Goal: Navigation & Orientation: Find specific page/section

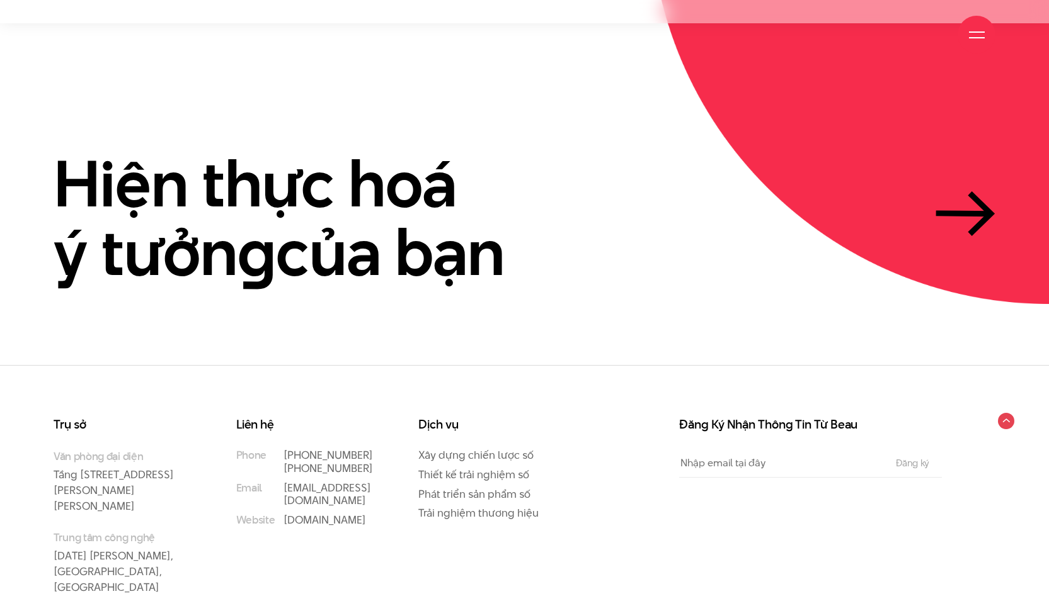
scroll to position [3915, 0]
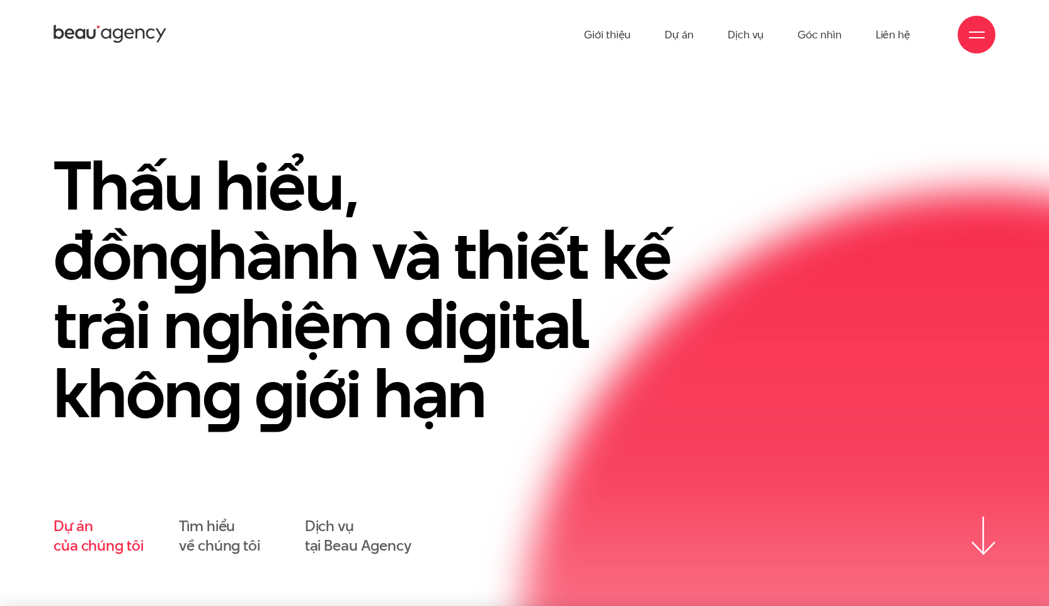
click at [110, 542] on link "Dự án của chúng tôi" at bounding box center [98, 536] width 89 height 39
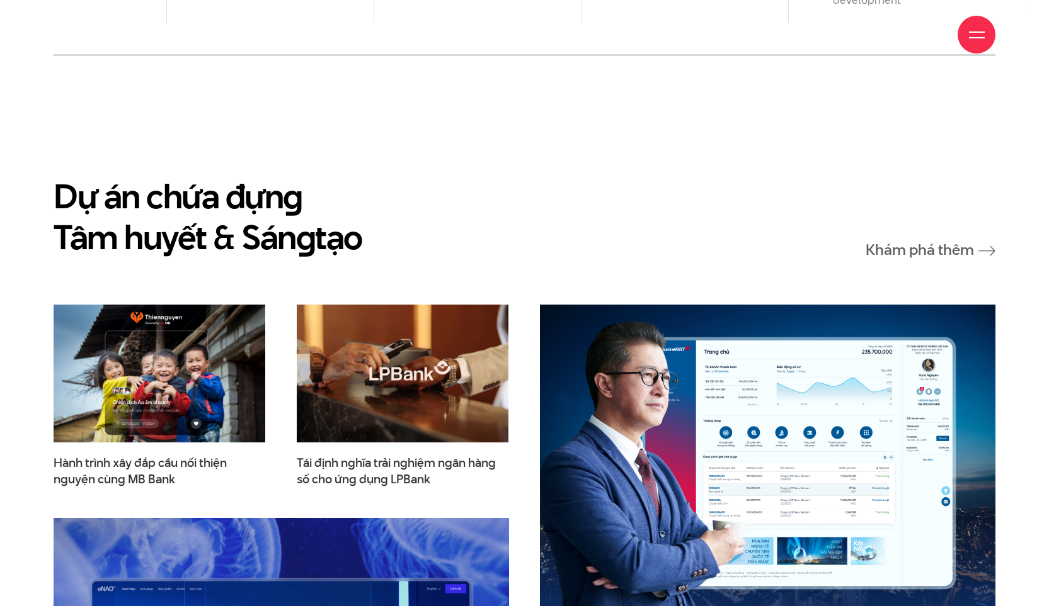
scroll to position [1926, 0]
